Goal: Find specific page/section: Find specific page/section

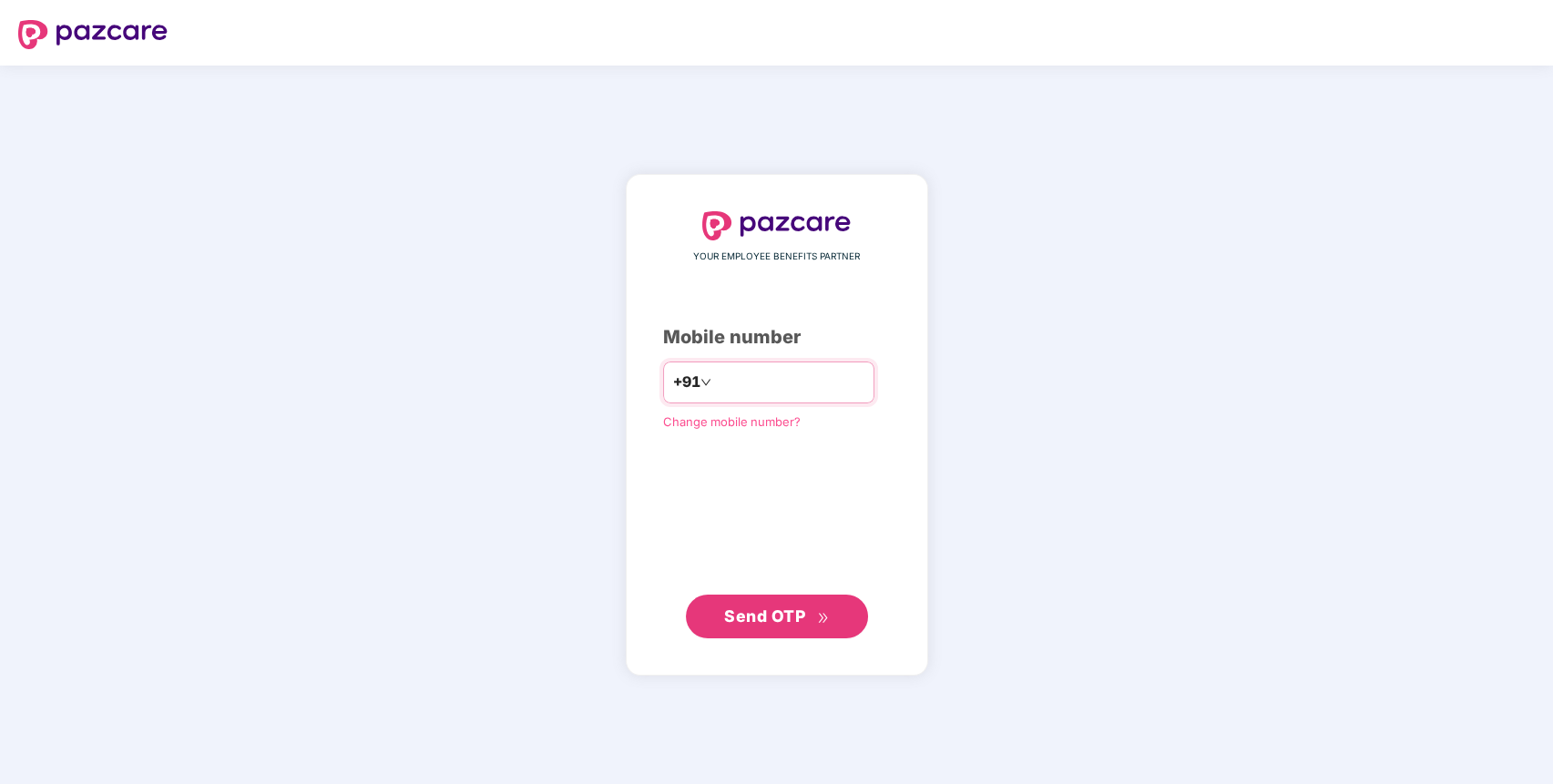
type input "**********"
click at [778, 624] on span "Send OTP" at bounding box center [765, 614] width 81 height 19
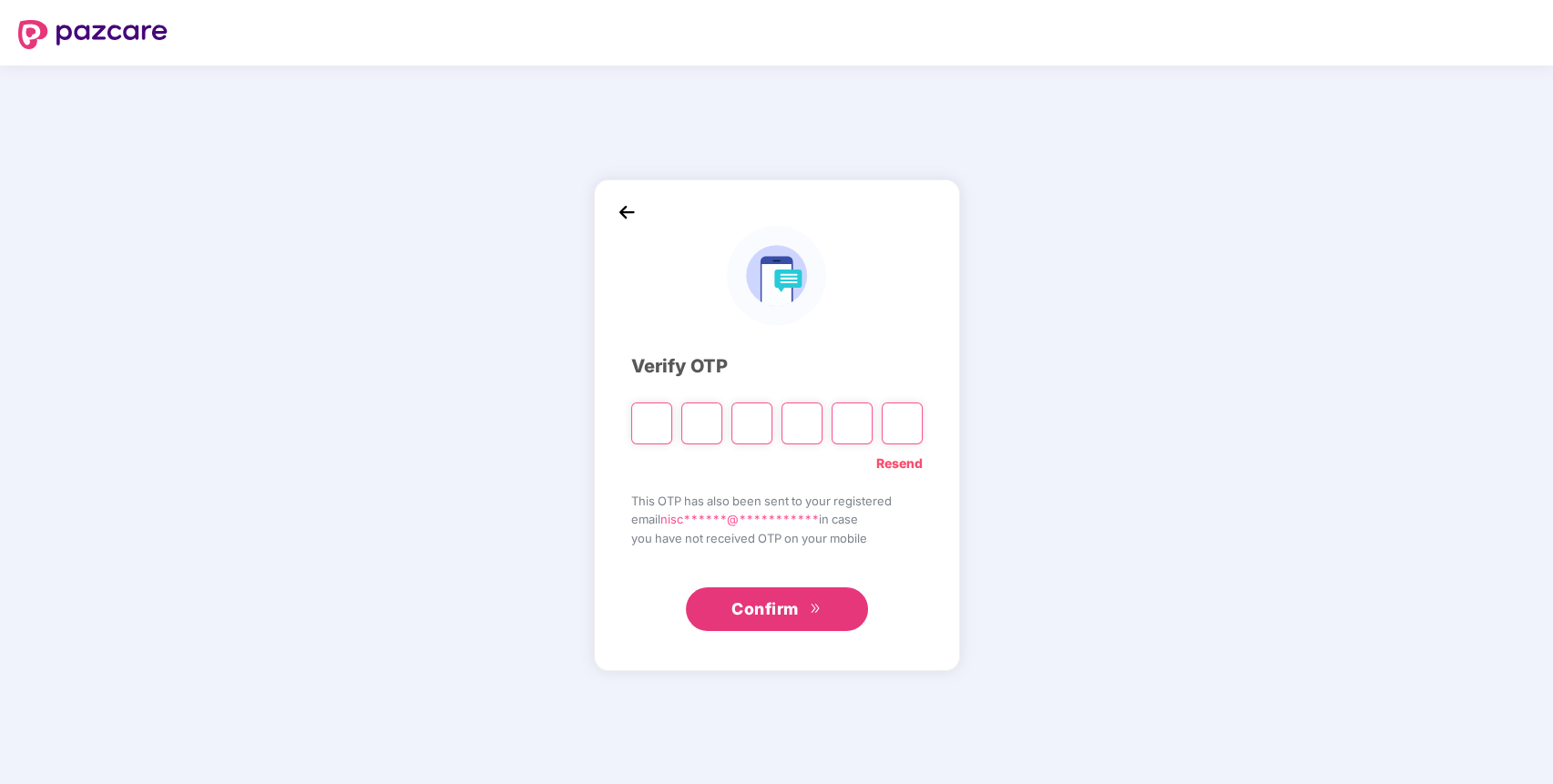
paste input "*"
type input "*"
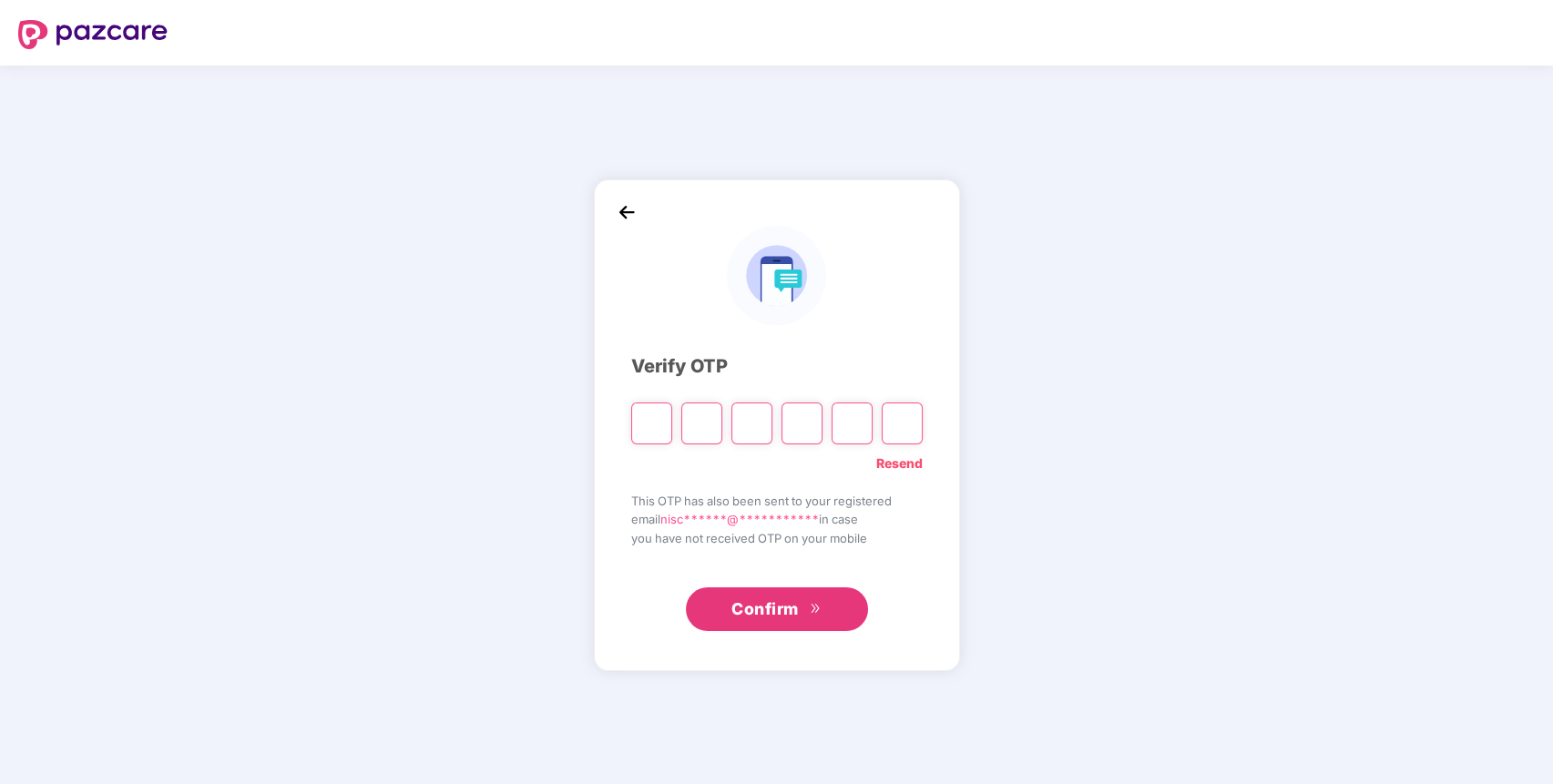
type input "*"
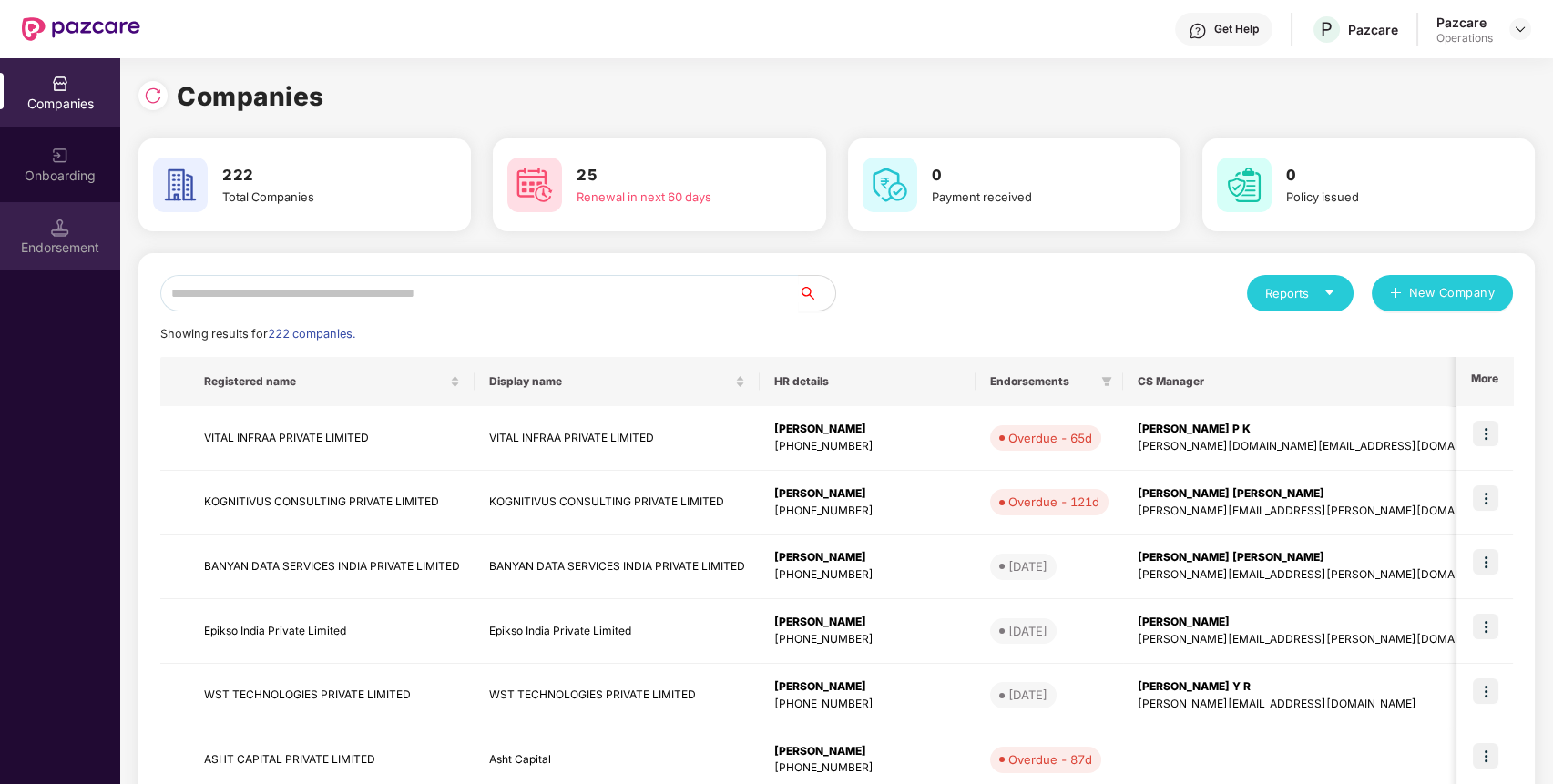
click at [43, 239] on div "Endorsement" at bounding box center [60, 247] width 120 height 19
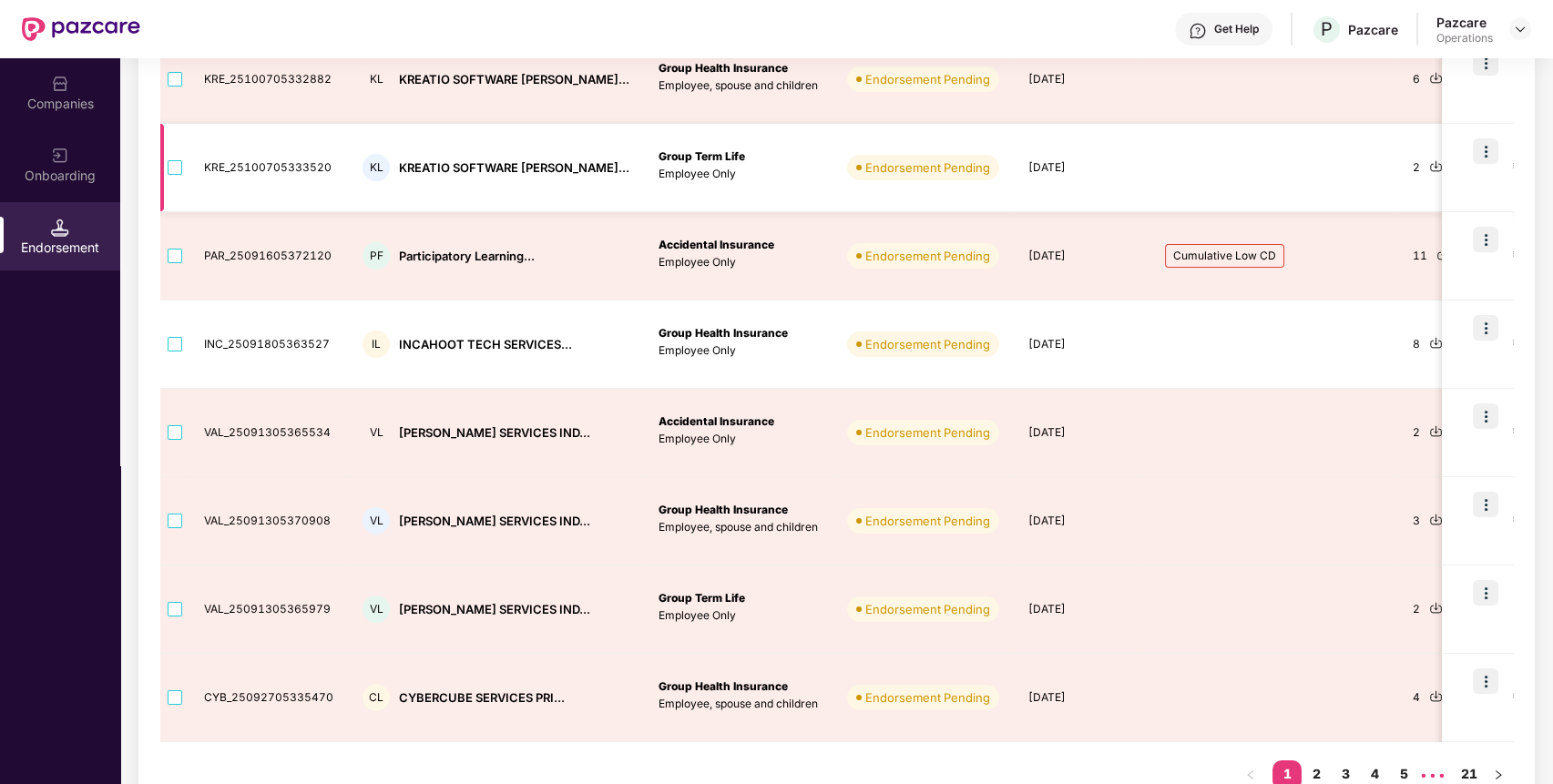
scroll to position [531, 0]
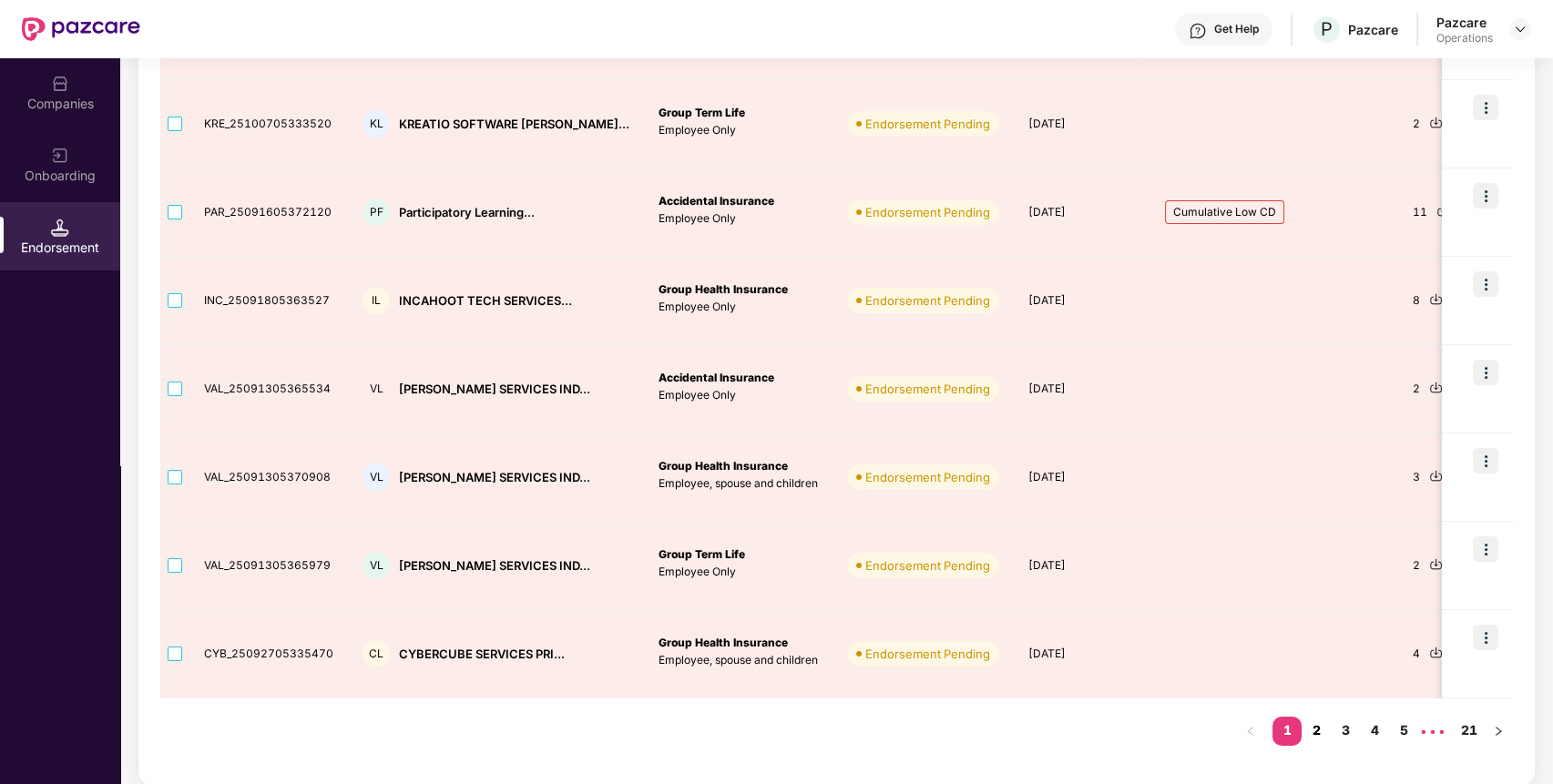
click at [1315, 725] on link "2" at bounding box center [1316, 730] width 30 height 28
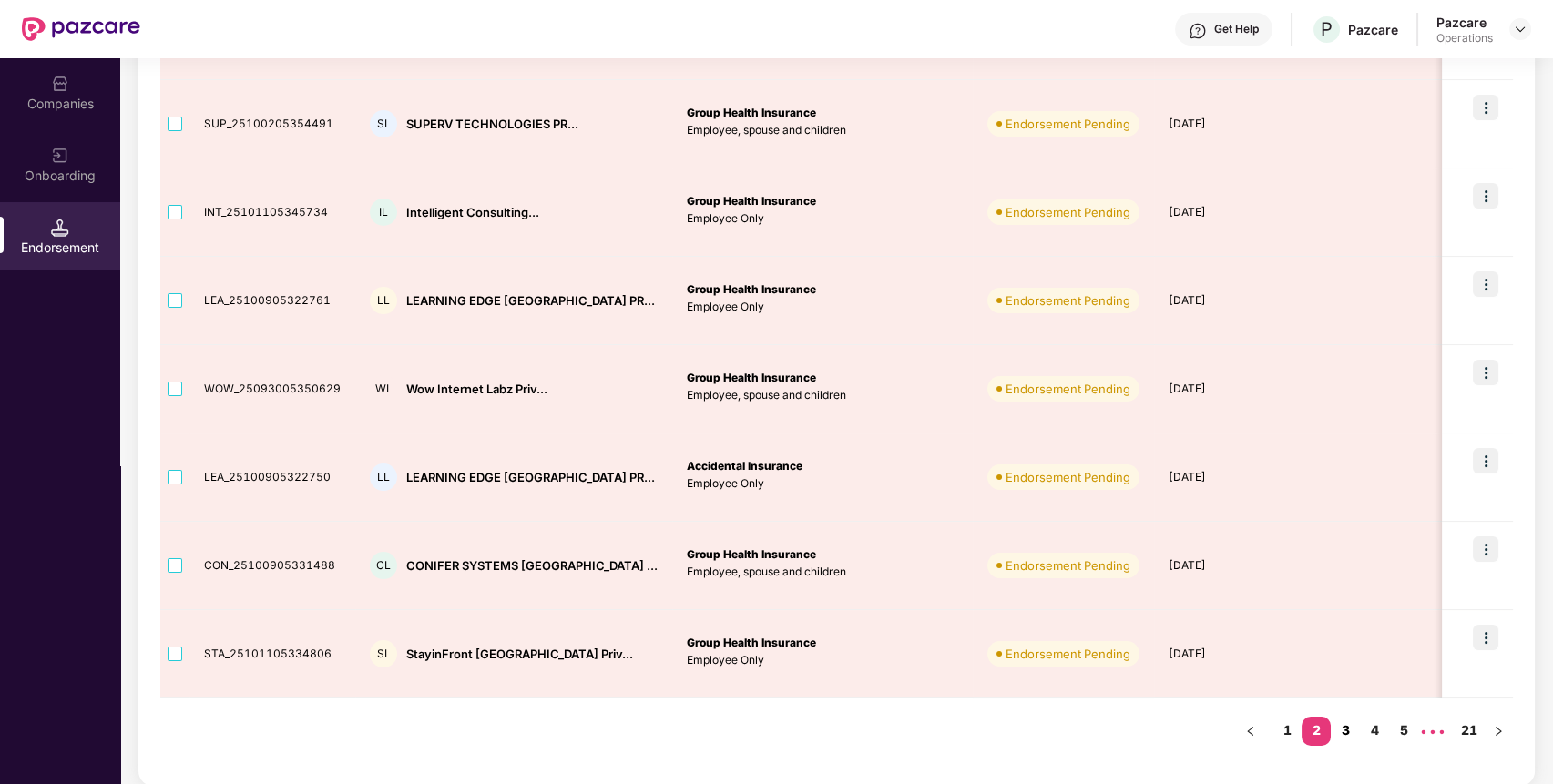
click at [1342, 740] on link "3" at bounding box center [1345, 730] width 30 height 28
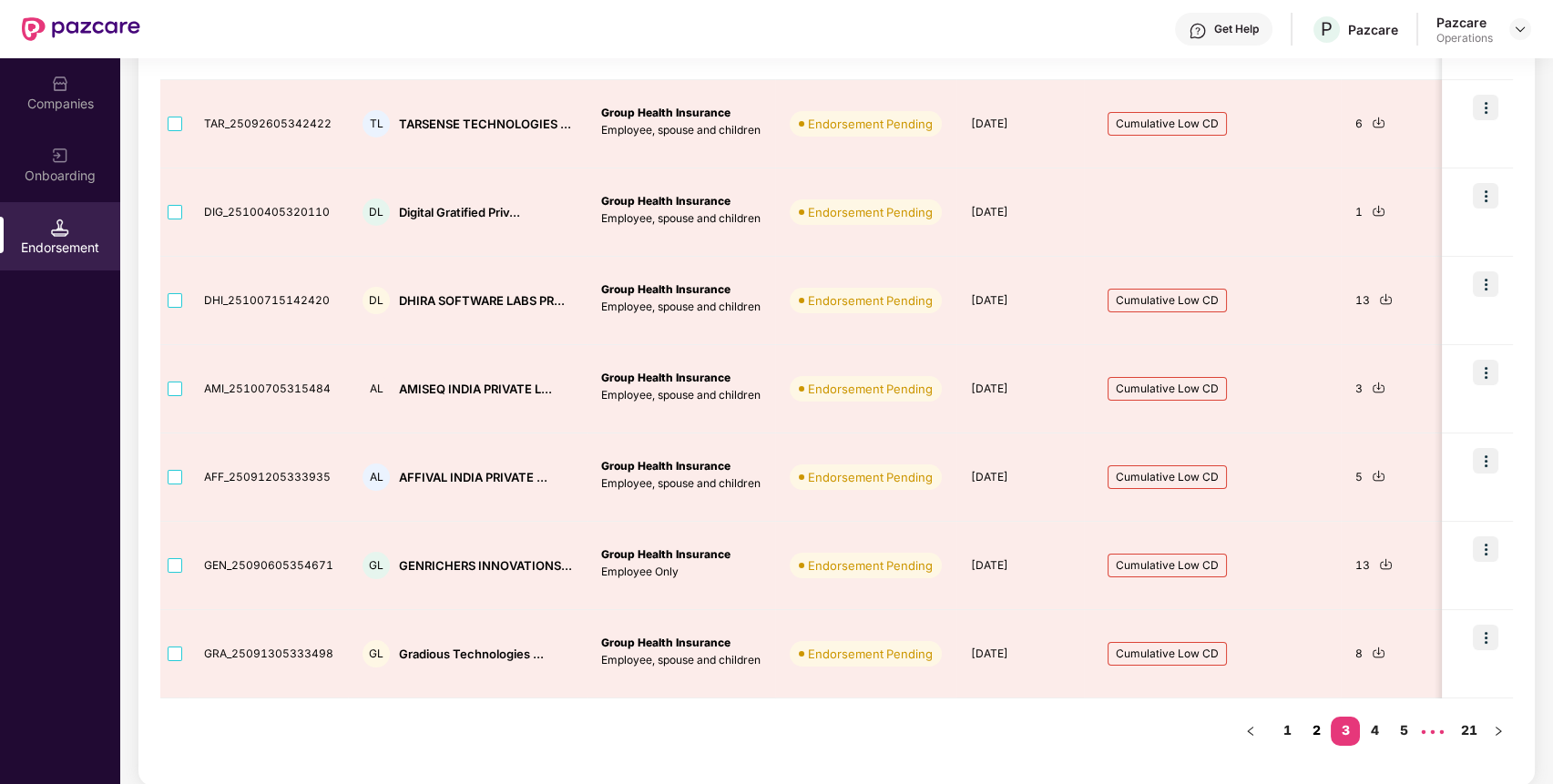
click at [1312, 729] on link "2" at bounding box center [1316, 730] width 30 height 28
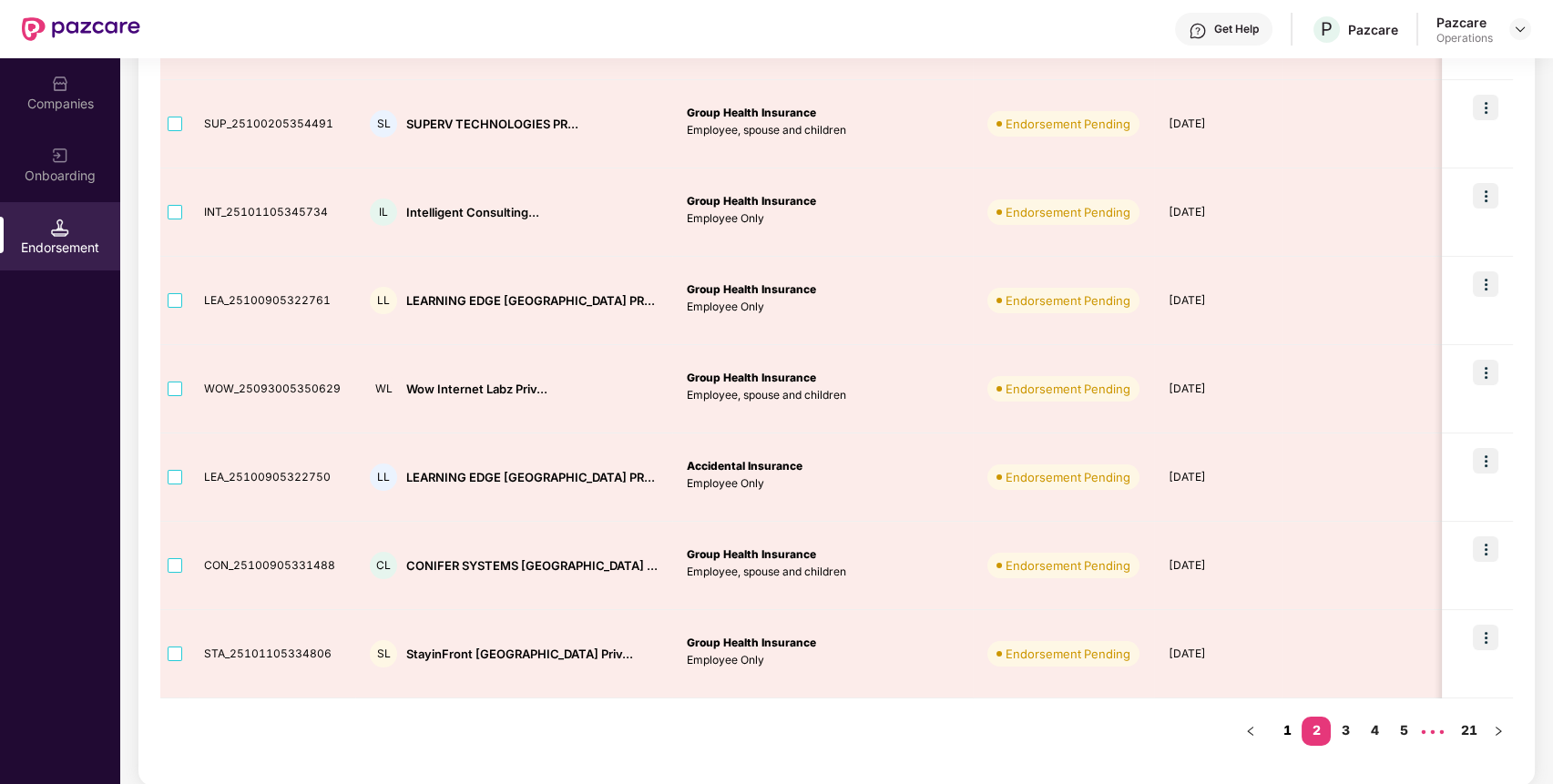
click at [1285, 726] on link "1" at bounding box center [1287, 730] width 30 height 28
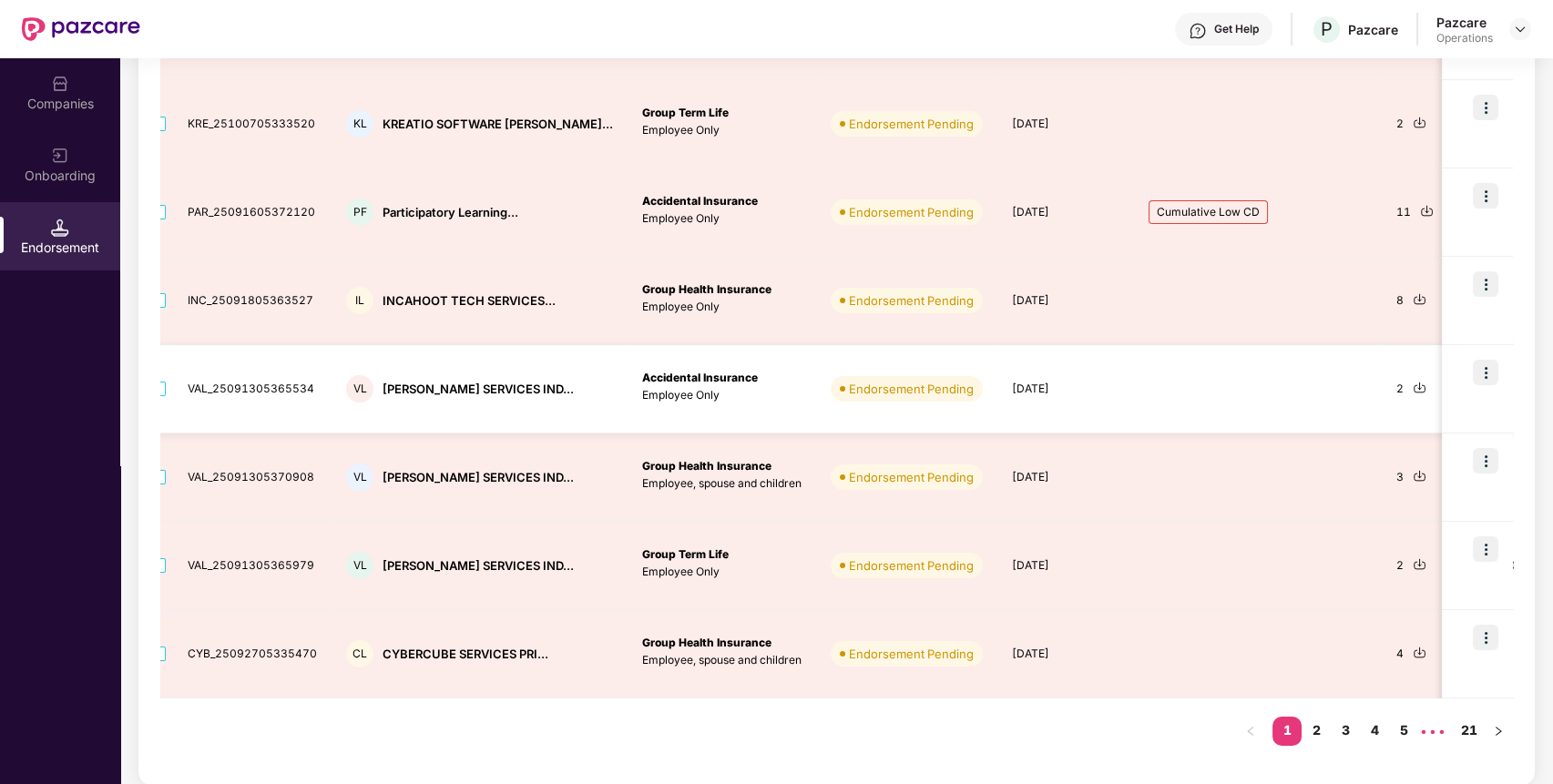
scroll to position [0, 0]
